Goal: Task Accomplishment & Management: Complete application form

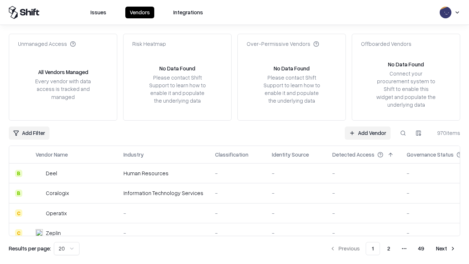
click at [368, 133] on link "Add Vendor" at bounding box center [368, 133] width 46 height 13
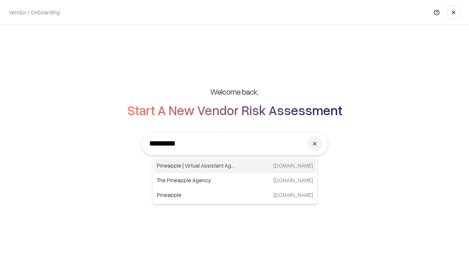
click at [235, 166] on div "Pineapple | Virtual Assistant Agency [DOMAIN_NAME]" at bounding box center [235, 165] width 162 height 15
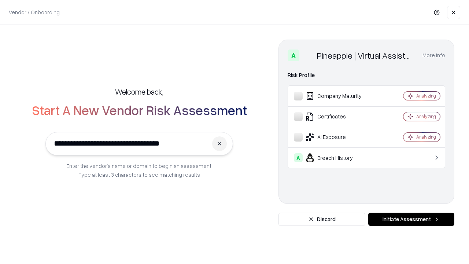
type input "**********"
click at [411, 219] on button "Initiate Assessment" at bounding box center [412, 219] width 86 height 13
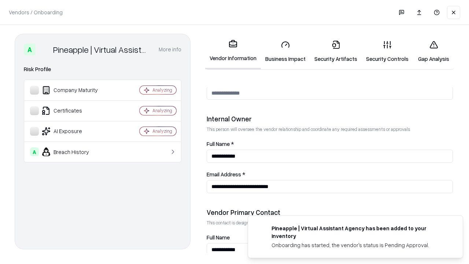
scroll to position [380, 0]
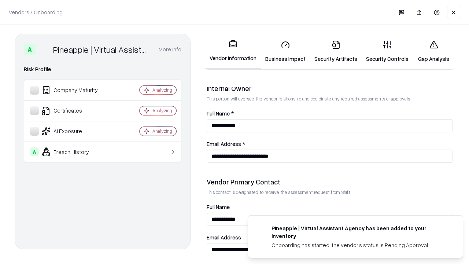
click at [286, 51] on link "Business Impact" at bounding box center [285, 51] width 49 height 34
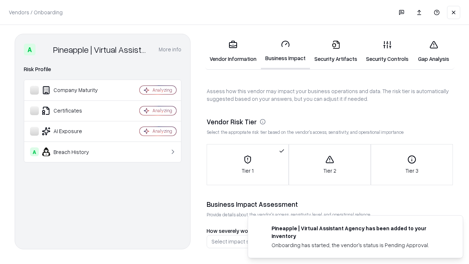
click at [336, 51] on link "Security Artifacts" at bounding box center [336, 51] width 52 height 34
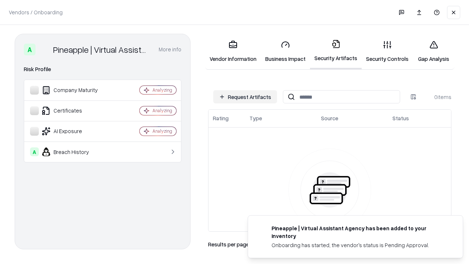
click at [245, 97] on button "Request Artifacts" at bounding box center [245, 96] width 64 height 13
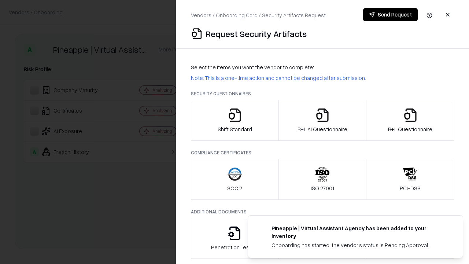
click at [235, 120] on icon "button" at bounding box center [235, 115] width 15 height 15
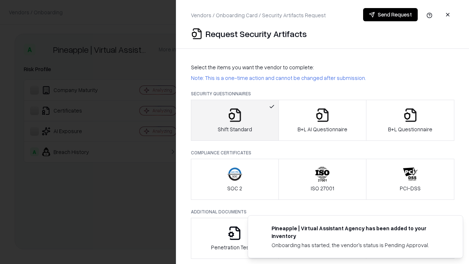
click at [391, 15] on button "Send Request" at bounding box center [390, 14] width 55 height 13
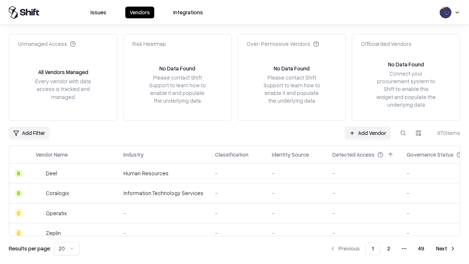
click at [403, 133] on button at bounding box center [403, 133] width 13 height 13
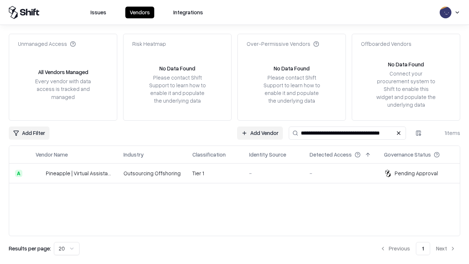
type input "**********"
click at [239, 173] on td "Tier 1" at bounding box center [215, 174] width 57 height 20
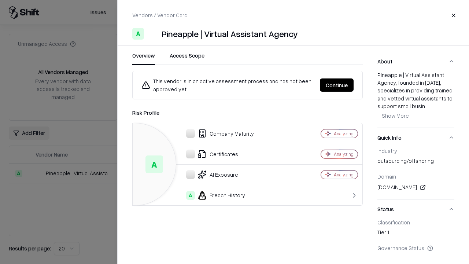
click at [337, 85] on button "Continue" at bounding box center [337, 84] width 34 height 13
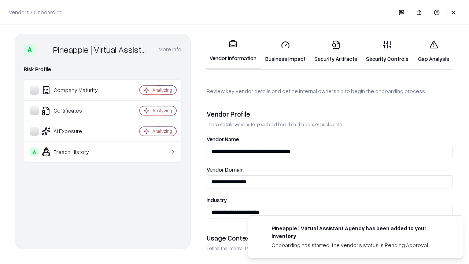
click at [336, 51] on link "Security Artifacts" at bounding box center [336, 51] width 52 height 34
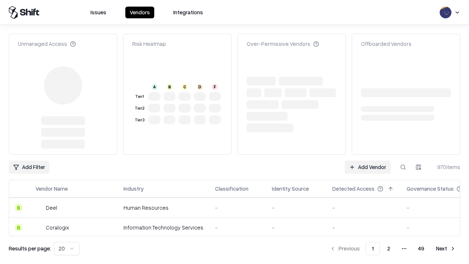
click at [368, 167] on link "Add Vendor" at bounding box center [368, 167] width 46 height 13
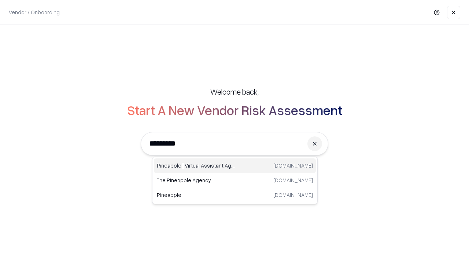
click at [235, 166] on div "Pineapple | Virtual Assistant Agency [DOMAIN_NAME]" at bounding box center [235, 165] width 162 height 15
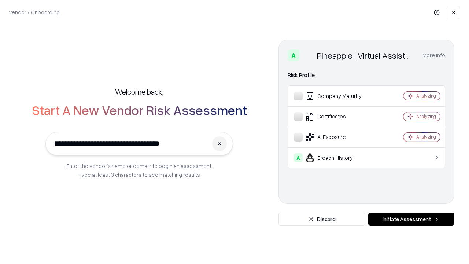
type input "**********"
click at [411, 219] on button "Initiate Assessment" at bounding box center [412, 219] width 86 height 13
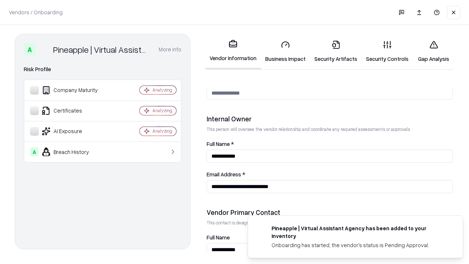
scroll to position [380, 0]
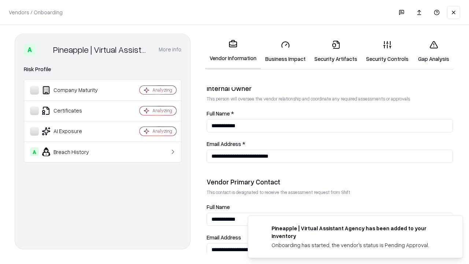
click at [434, 51] on link "Gap Analysis" at bounding box center [433, 51] width 41 height 34
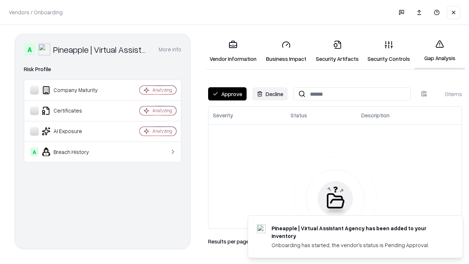
click at [227, 94] on button "Approve" at bounding box center [227, 93] width 39 height 13
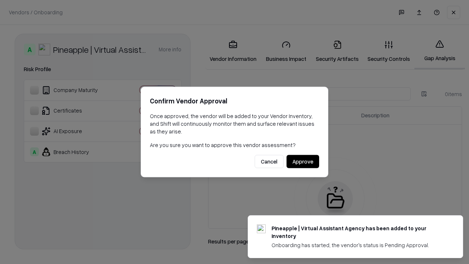
click at [303, 161] on button "Approve" at bounding box center [303, 161] width 33 height 13
